Goal: Task Accomplishment & Management: Manage account settings

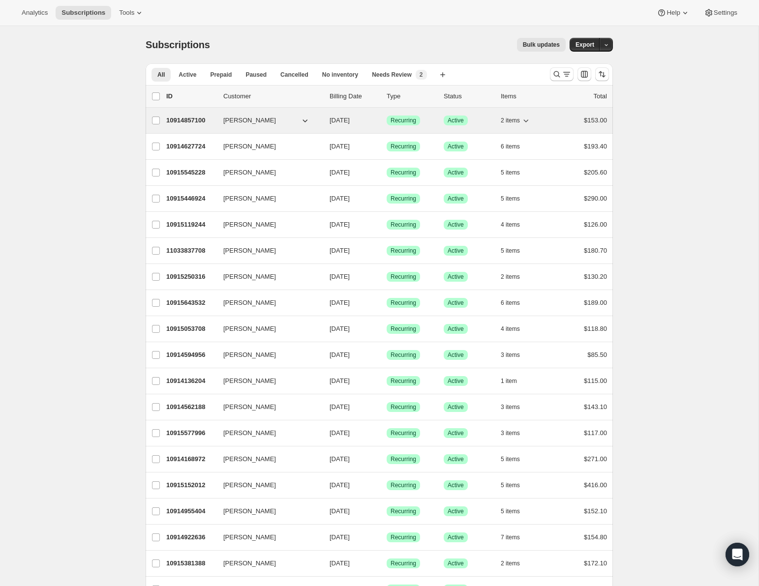
click at [196, 120] on p "10914857100" at bounding box center [190, 121] width 49 height 10
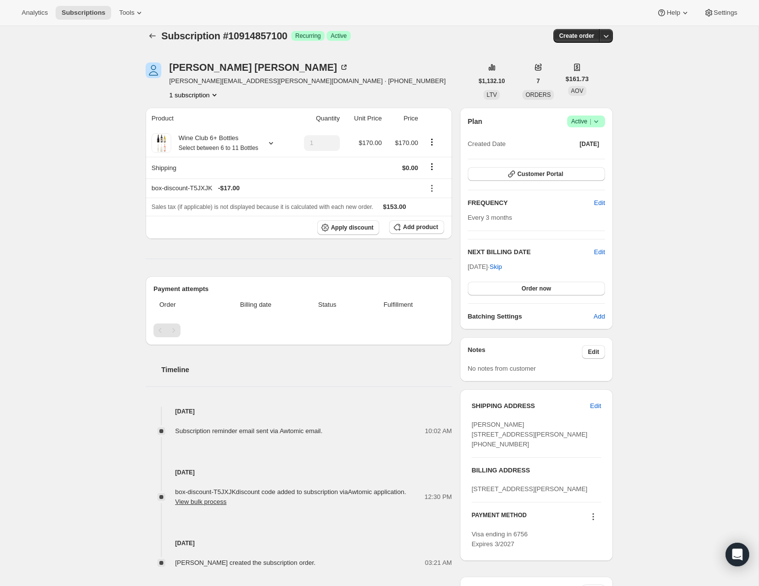
scroll to position [12, 0]
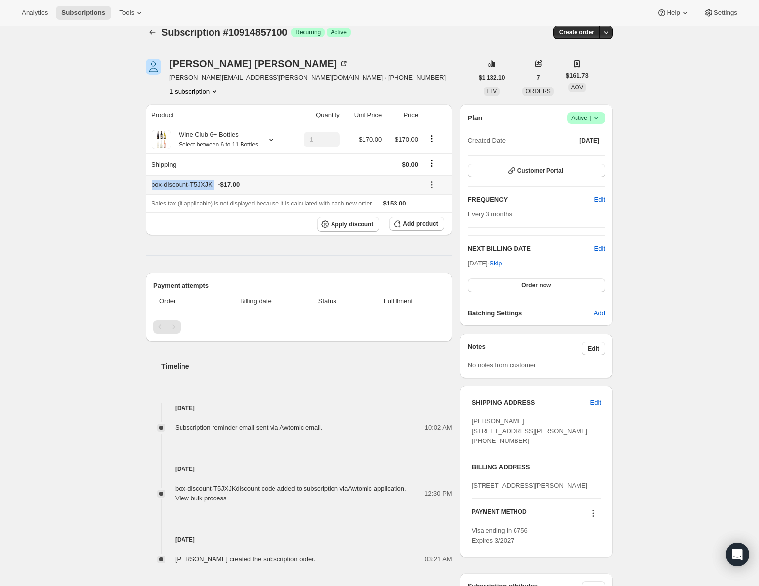
drag, startPoint x: 151, startPoint y: 191, endPoint x: 252, endPoint y: 192, distance: 100.8
click at [252, 190] on div "box-discount-T5JXJK - $17.00" at bounding box center [284, 185] width 266 height 10
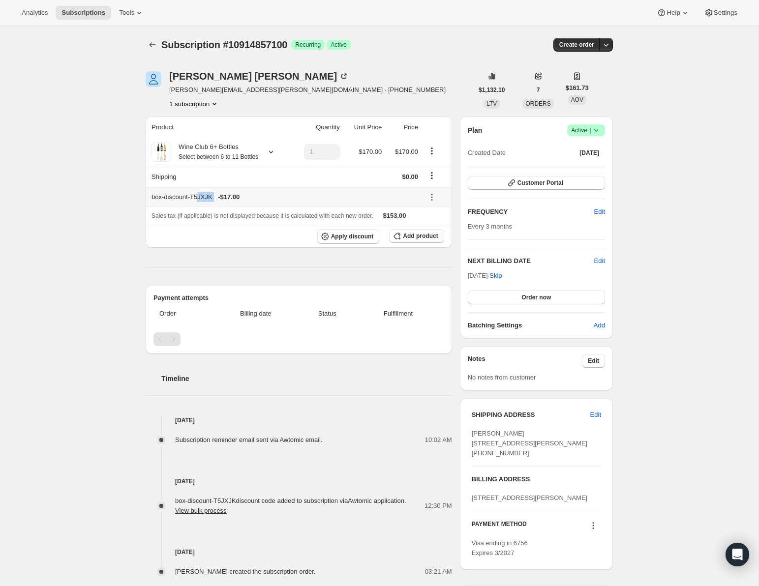
drag, startPoint x: 249, startPoint y: 207, endPoint x: 196, endPoint y: 207, distance: 53.6
click at [199, 202] on div "box-discount-T5JXJK - $17.00" at bounding box center [284, 197] width 266 height 10
drag, startPoint x: 262, startPoint y: 208, endPoint x: 154, endPoint y: 210, distance: 107.7
click at [154, 202] on div "box-discount-T5JXJK - $17.00" at bounding box center [284, 197] width 266 height 10
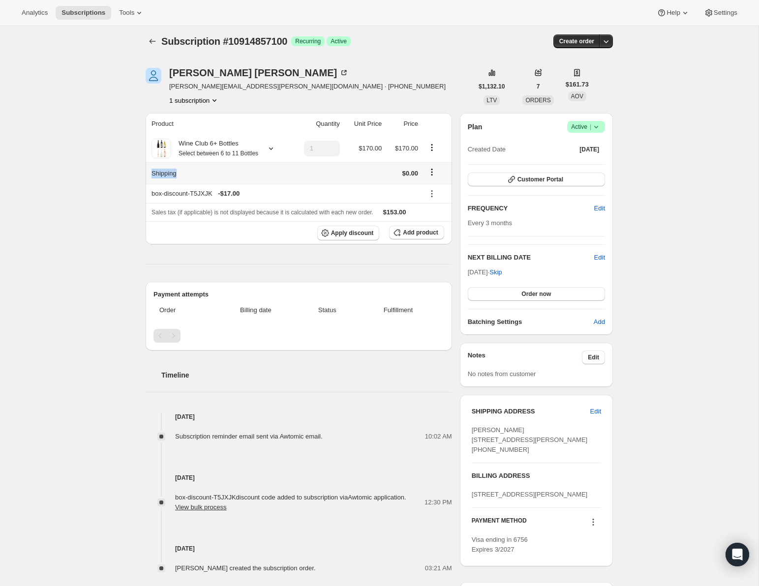
drag, startPoint x: 151, startPoint y: 184, endPoint x: 190, endPoint y: 183, distance: 38.4
click at [190, 183] on th "Shipping" at bounding box center [218, 173] width 145 height 22
drag, startPoint x: 416, startPoint y: 182, endPoint x: 387, endPoint y: 181, distance: 29.5
click at [387, 181] on td "$0.00" at bounding box center [402, 173] width 36 height 22
click at [154, 36] on button "Subscriptions" at bounding box center [153, 41] width 14 height 14
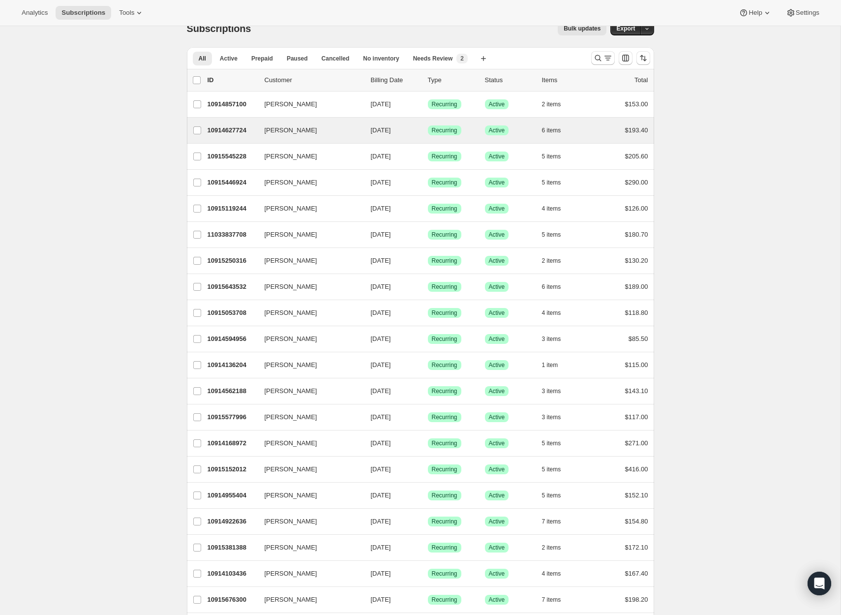
scroll to position [17, 0]
click at [349, 129] on icon "button" at bounding box center [346, 130] width 10 height 10
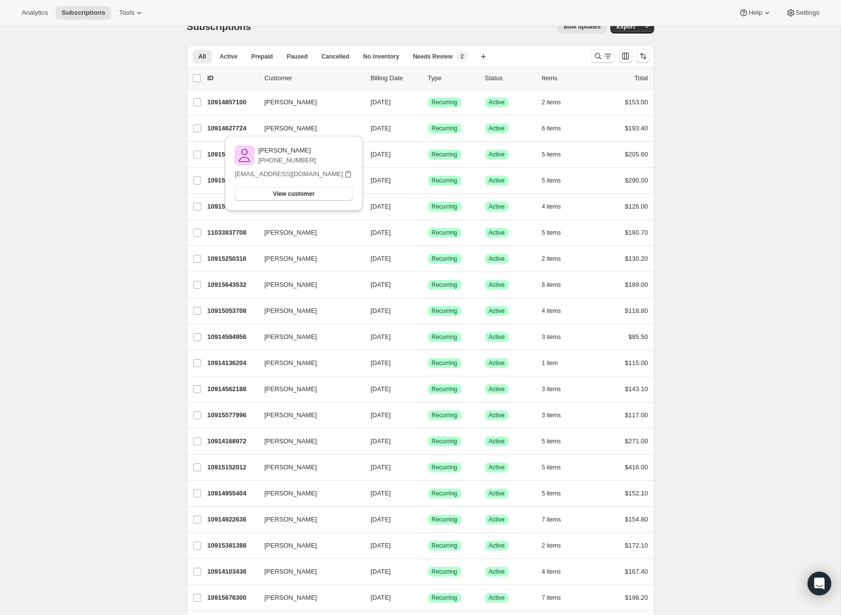
drag, startPoint x: 691, startPoint y: 133, endPoint x: 633, endPoint y: 130, distance: 58.1
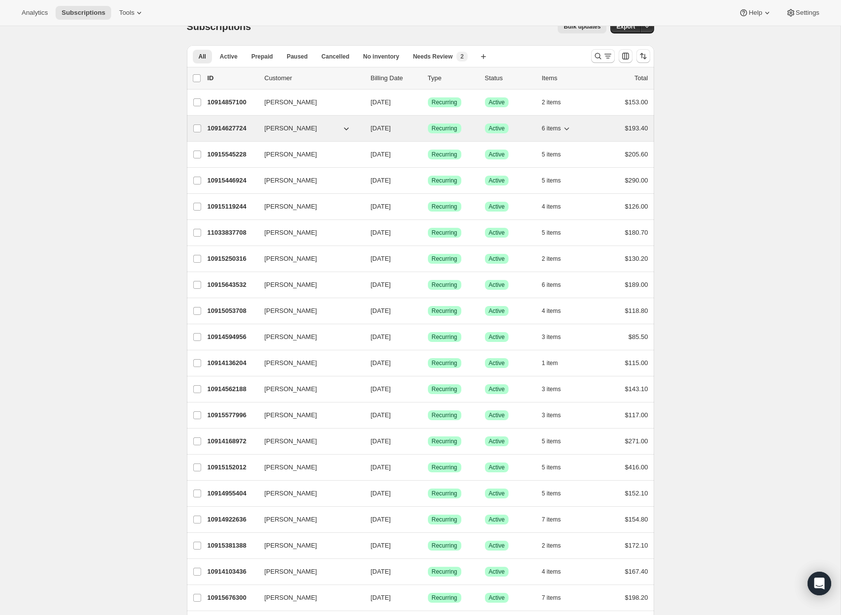
click at [571, 129] on icon "button" at bounding box center [566, 128] width 10 height 10
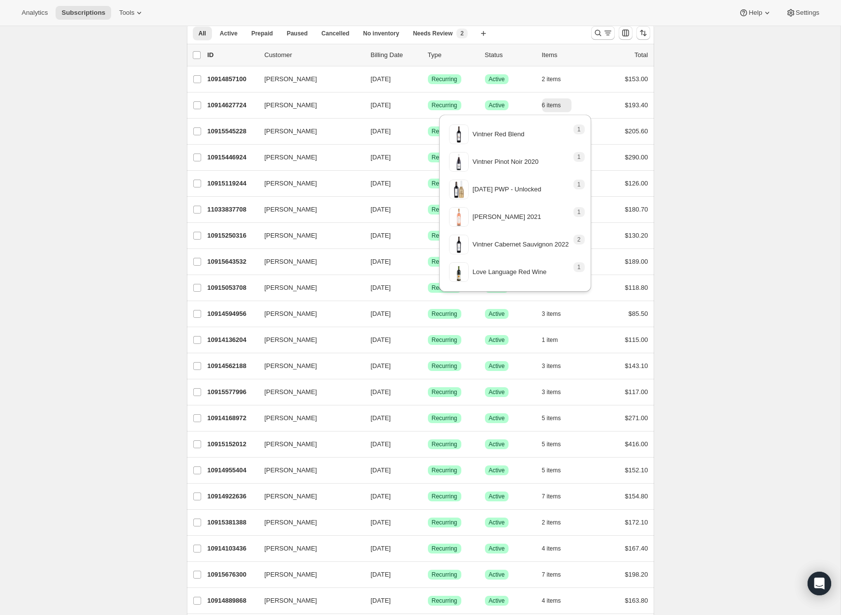
scroll to position [37, 0]
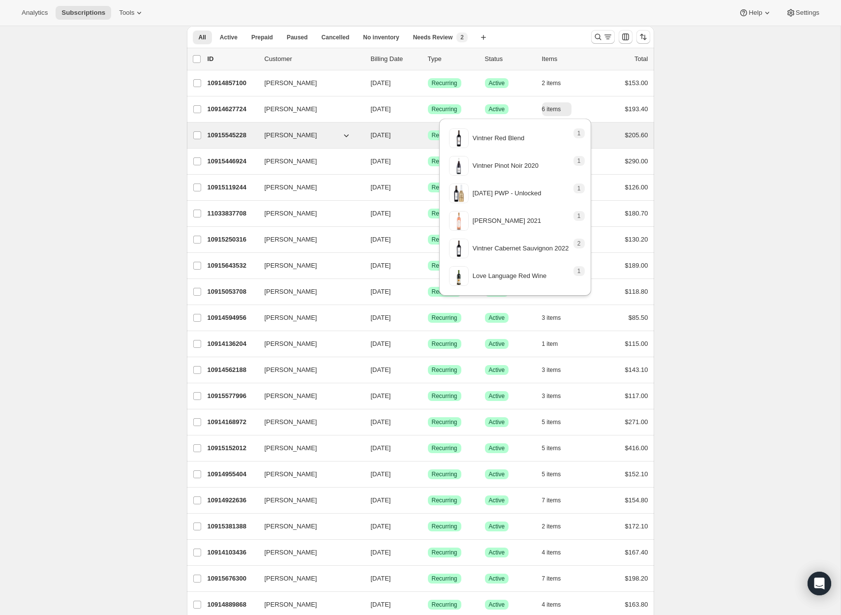
drag, startPoint x: 752, startPoint y: 157, endPoint x: 615, endPoint y: 130, distance: 139.7
